Goal: Book appointment/travel/reservation

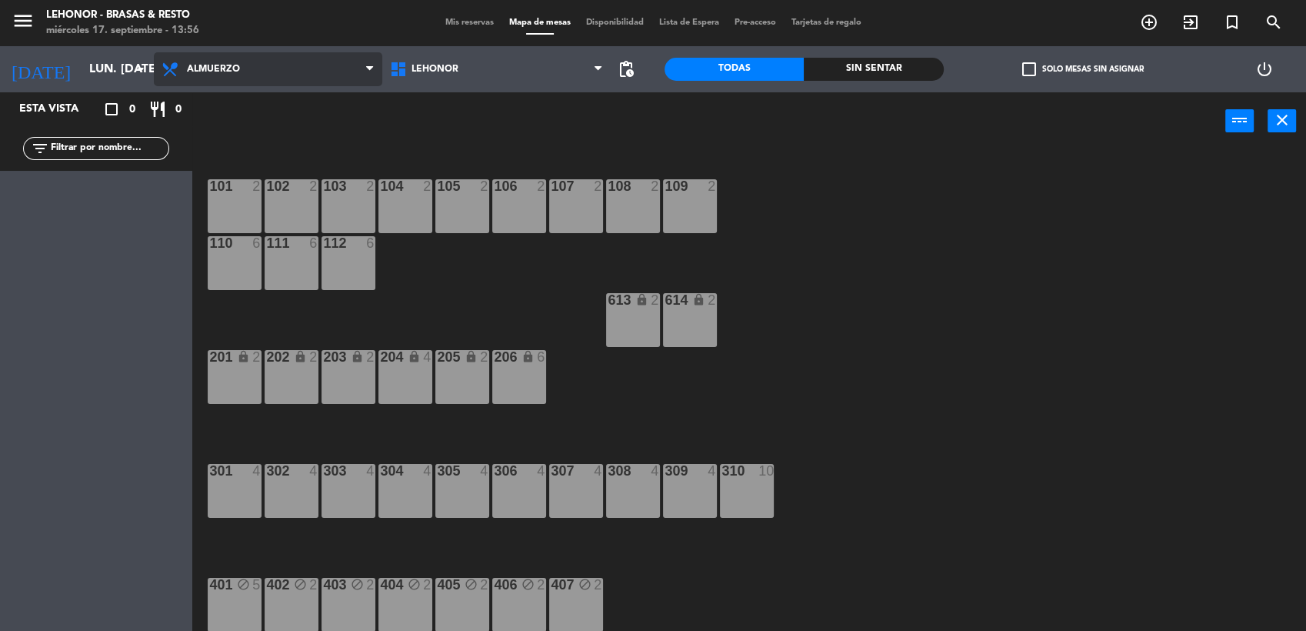
click at [351, 73] on span "Almuerzo" at bounding box center [268, 69] width 229 height 34
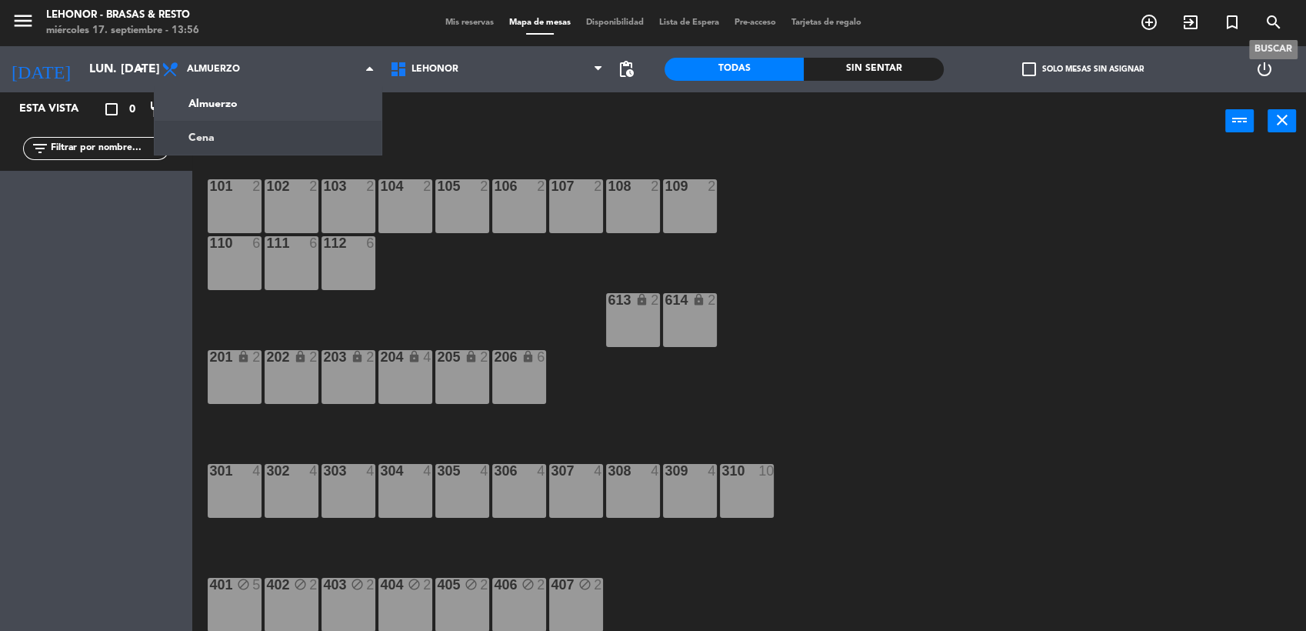
click at [1271, 21] on icon "search" at bounding box center [1274, 22] width 18 height 18
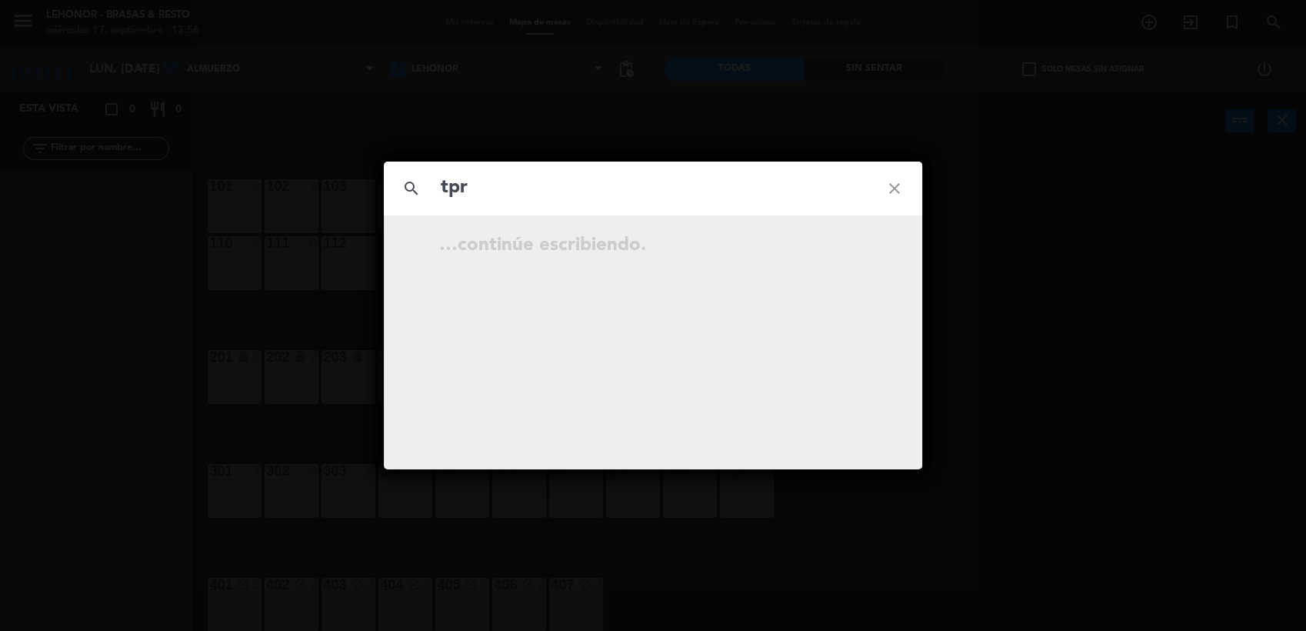
type input "tpr"
click at [888, 185] on icon "close" at bounding box center [894, 188] width 55 height 55
click at [597, 192] on input "text" at bounding box center [653, 188] width 428 height 32
click at [896, 187] on icon "close" at bounding box center [894, 188] width 55 height 55
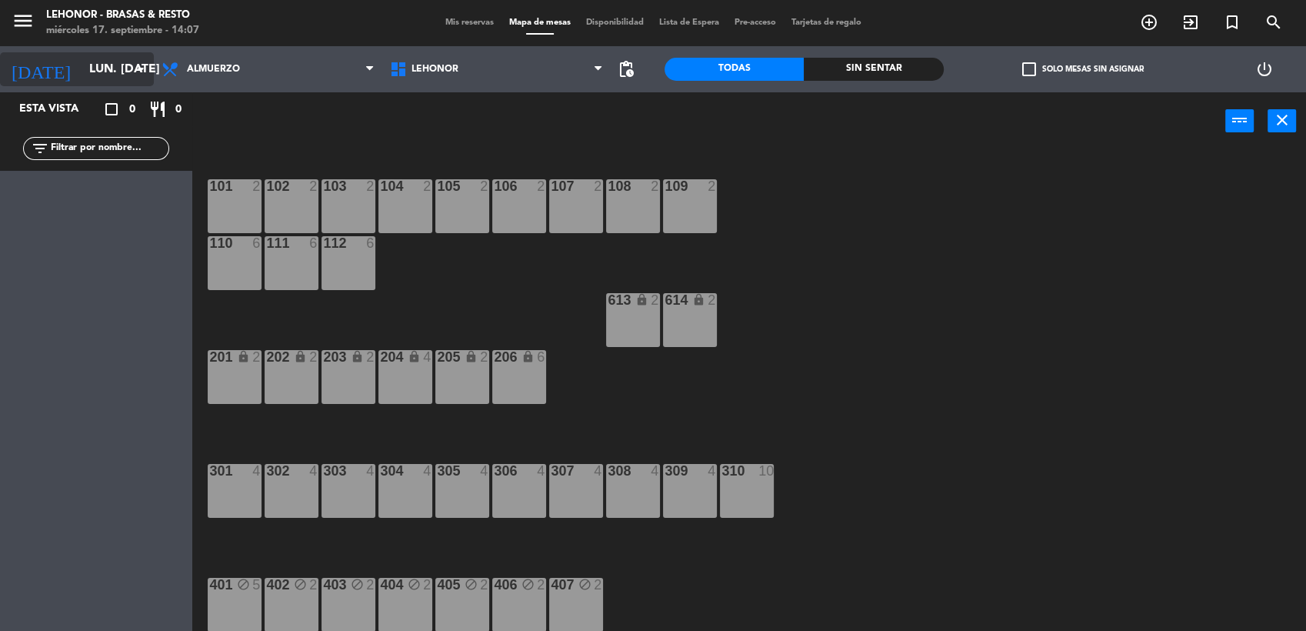
click at [92, 71] on input "lun. [DATE]" at bounding box center [163, 70] width 162 height 30
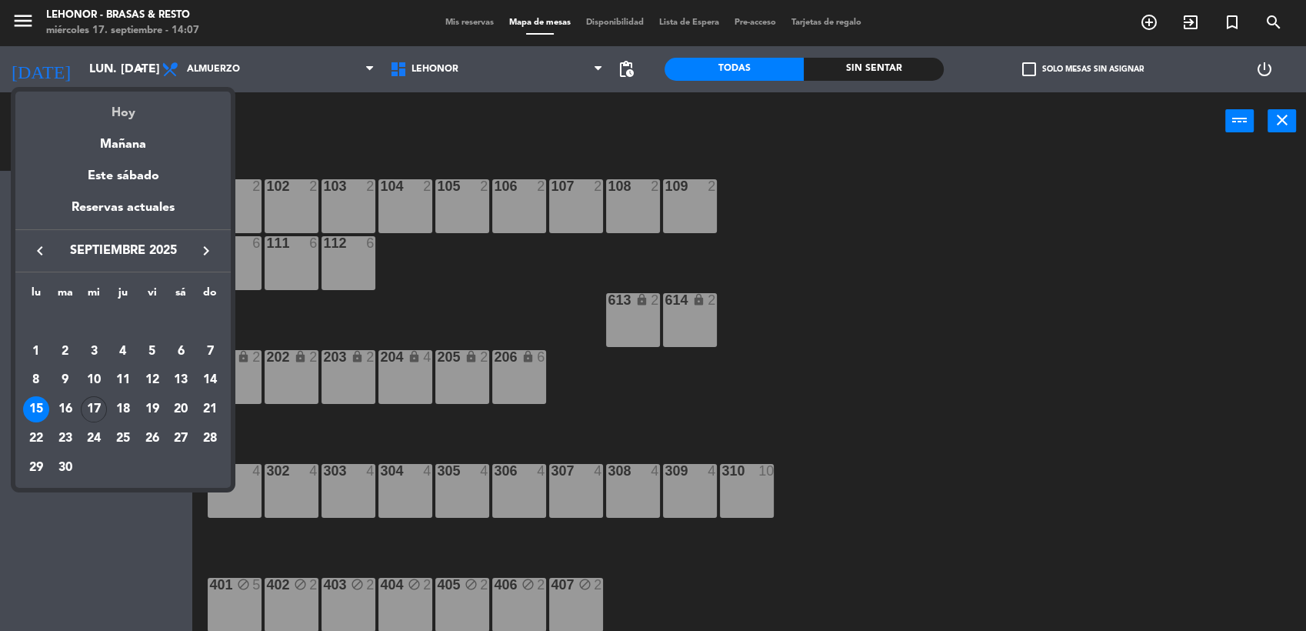
click at [128, 115] on div "Hoy" at bounding box center [122, 108] width 215 height 32
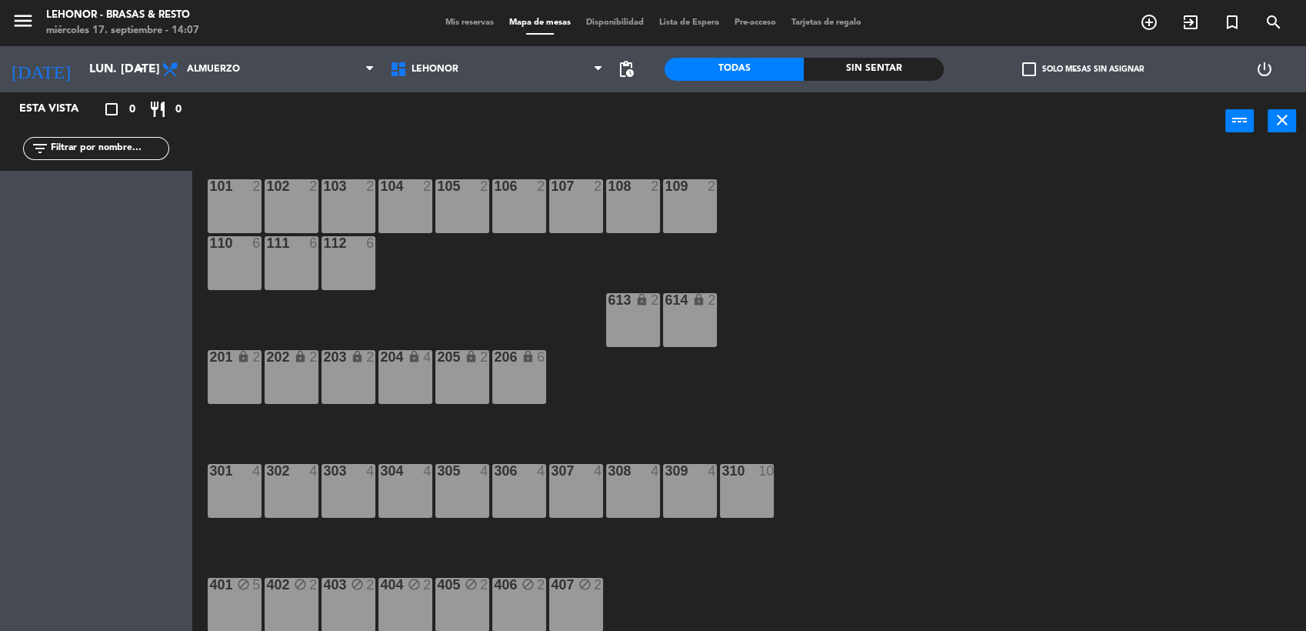
type input "mié. [DATE]"
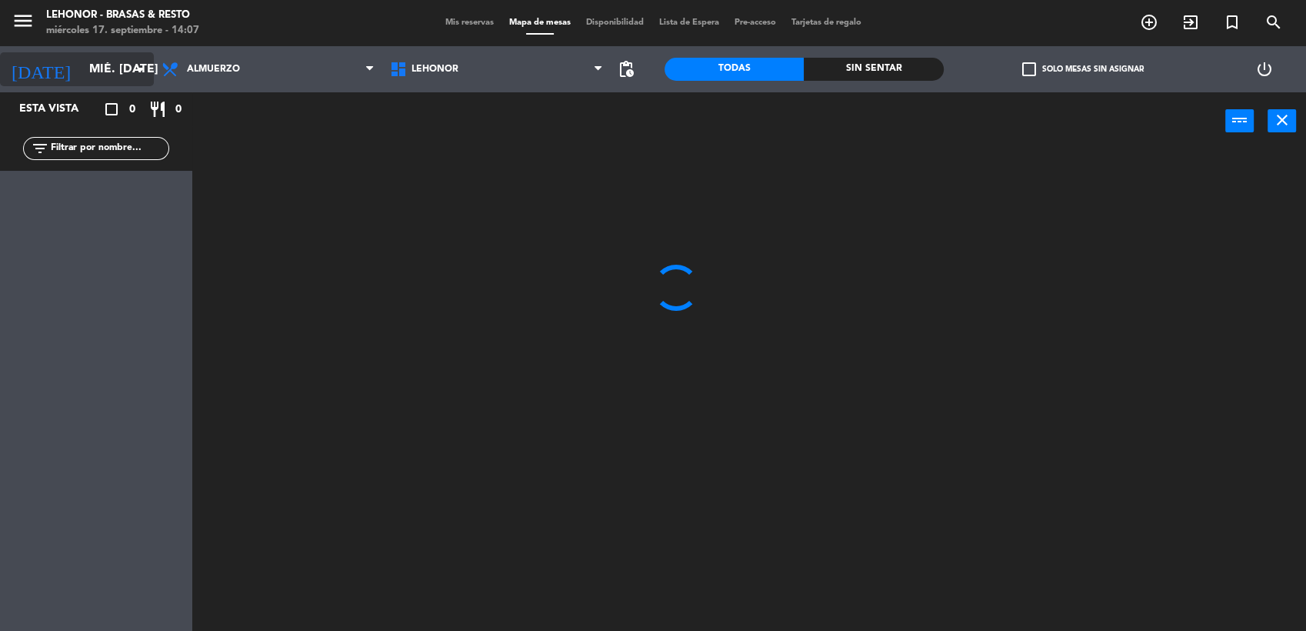
click at [142, 62] on icon "arrow_drop_down" at bounding box center [141, 69] width 18 height 18
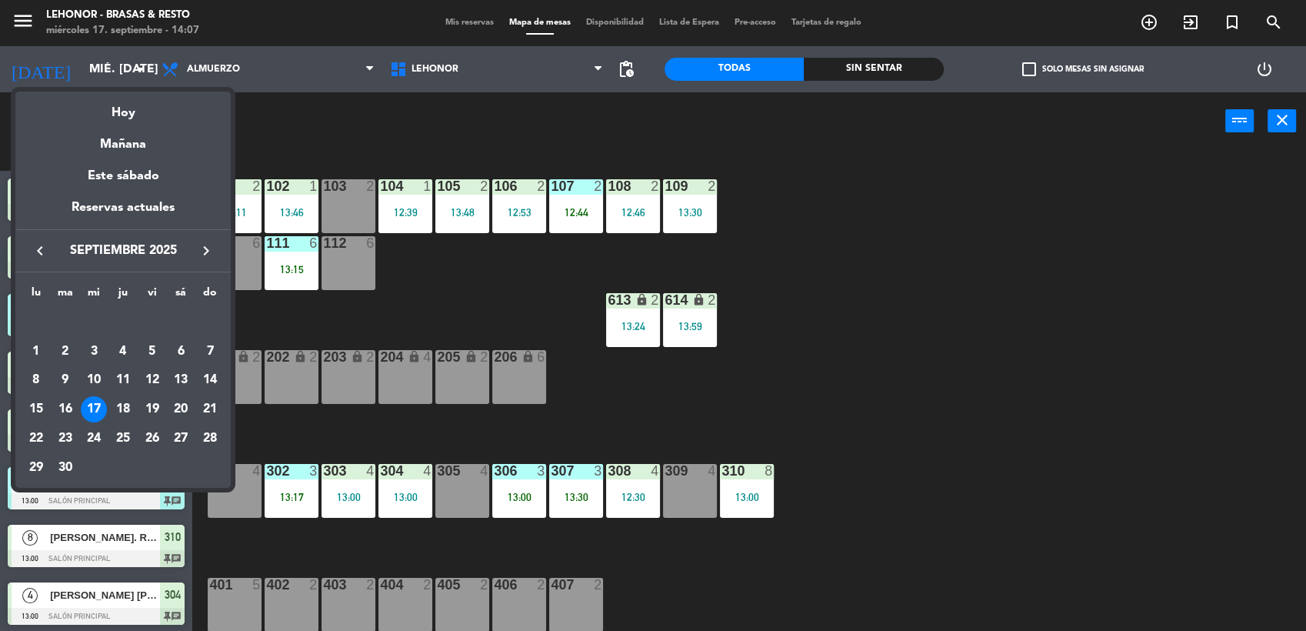
click at [529, 268] on div at bounding box center [653, 315] width 1306 height 631
